Goal: Task Accomplishment & Management: Manage account settings

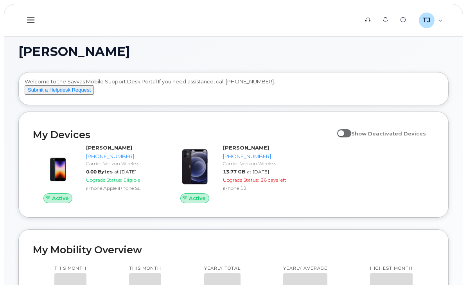
click at [0, 0] on div "My Devices" at bounding box center [0, 0] width 0 height 0
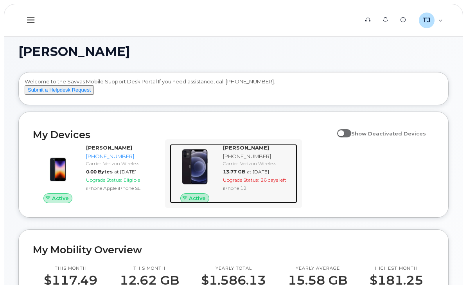
click at [206, 202] on span "Active" at bounding box center [197, 197] width 17 height 7
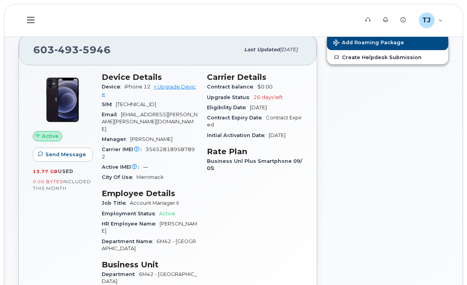
scroll to position [22, 0]
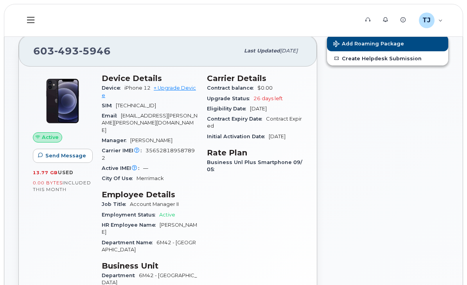
click at [274, 101] on span "26 days left" at bounding box center [267, 98] width 29 height 6
click at [0, 0] on div "My Devices" at bounding box center [0, 0] width 0 height 0
click at [0, 0] on div "([PERSON_NAME])" at bounding box center [0, 0] width 0 height 0
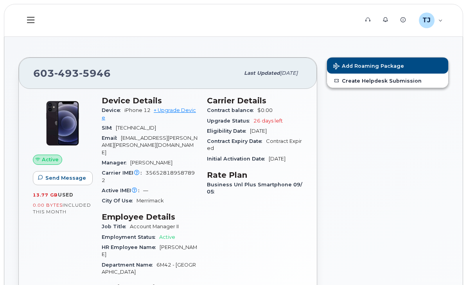
click at [0, 0] on div "Hardware Ordering" at bounding box center [0, 0] width 0 height 0
click at [0, 0] on div "New Order" at bounding box center [0, 0] width 0 height 0
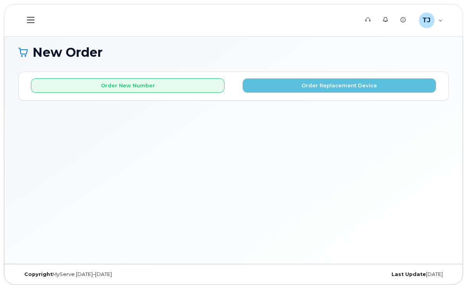
click at [0, 0] on div "Dashboard" at bounding box center [0, 0] width 0 height 0
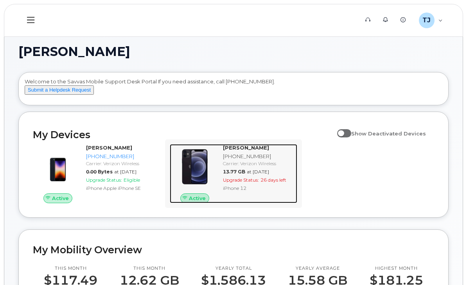
click at [213, 183] on img at bounding box center [195, 167] width 38 height 38
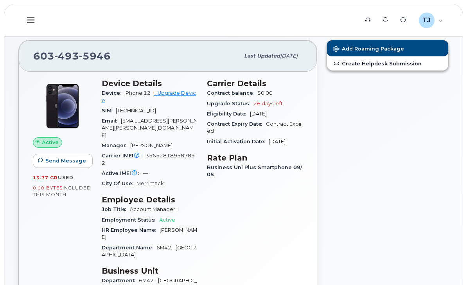
scroll to position [18, 0]
